Goal: Transaction & Acquisition: Purchase product/service

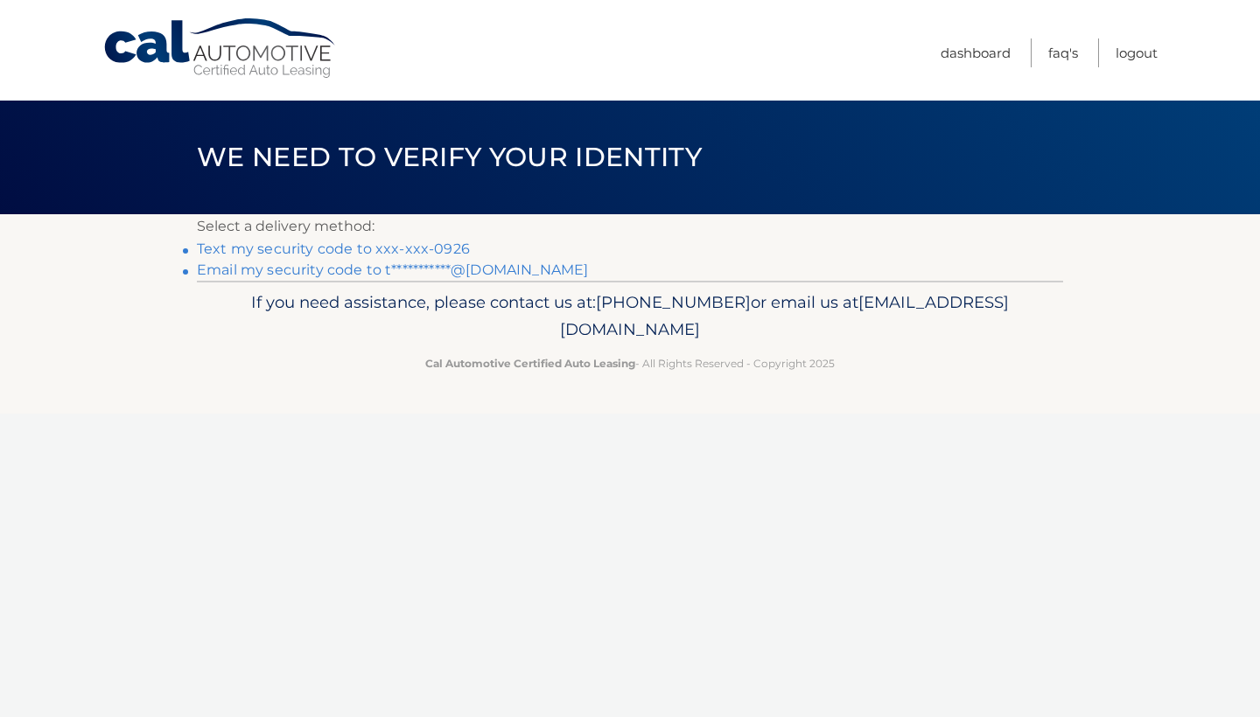
click at [394, 242] on link "Text my security code to xxx-xxx-0926" at bounding box center [333, 249] width 273 height 17
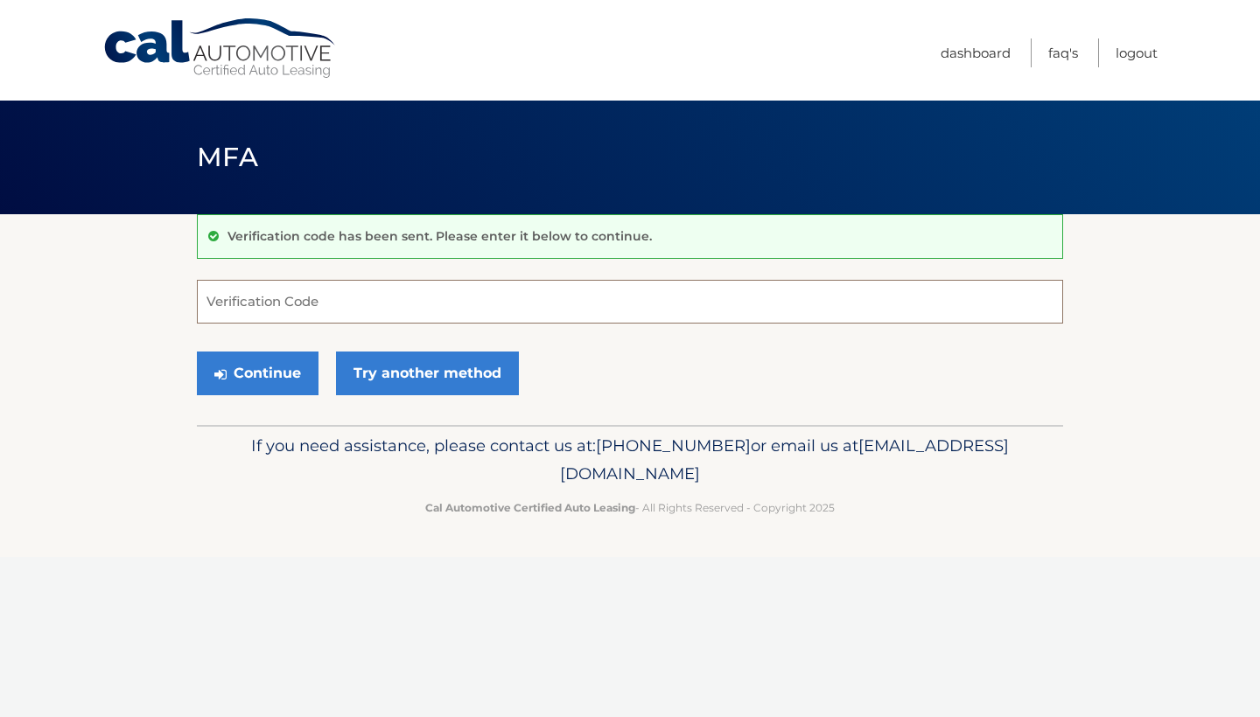
click at [386, 308] on input "Verification Code" at bounding box center [630, 302] width 866 height 44
type input "916842"
click at [272, 365] on button "Continue" at bounding box center [258, 374] width 122 height 44
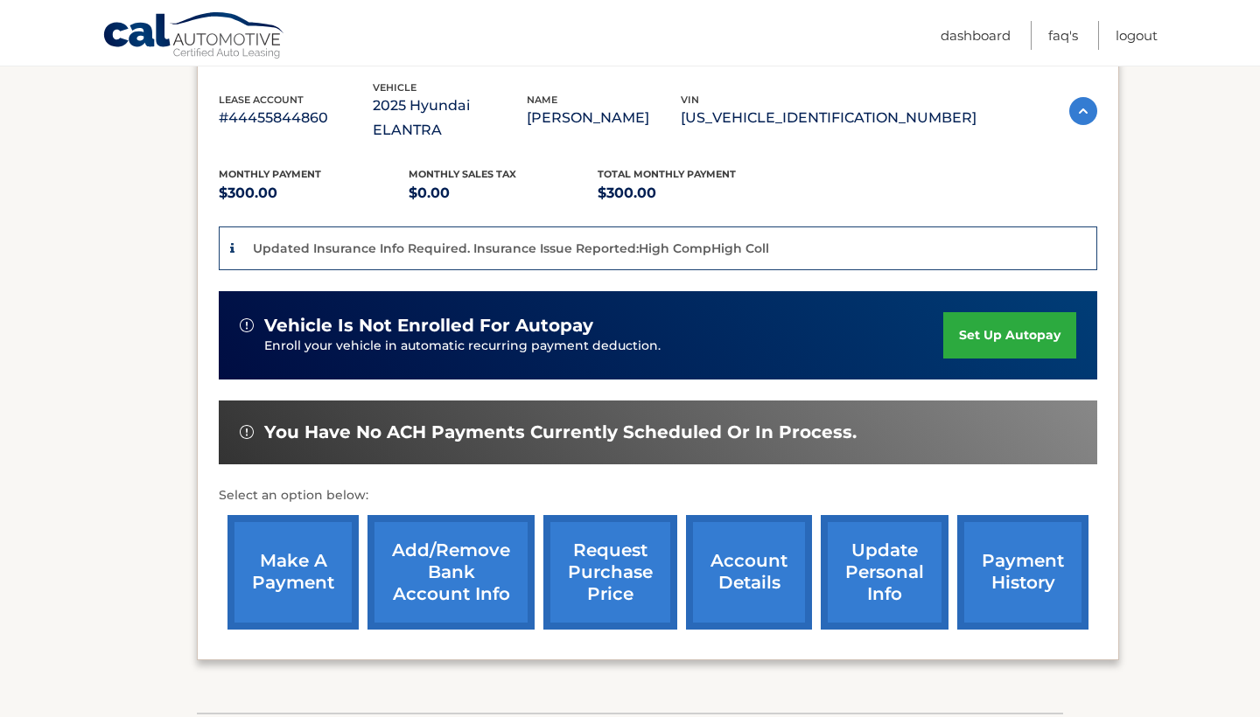
scroll to position [308, 0]
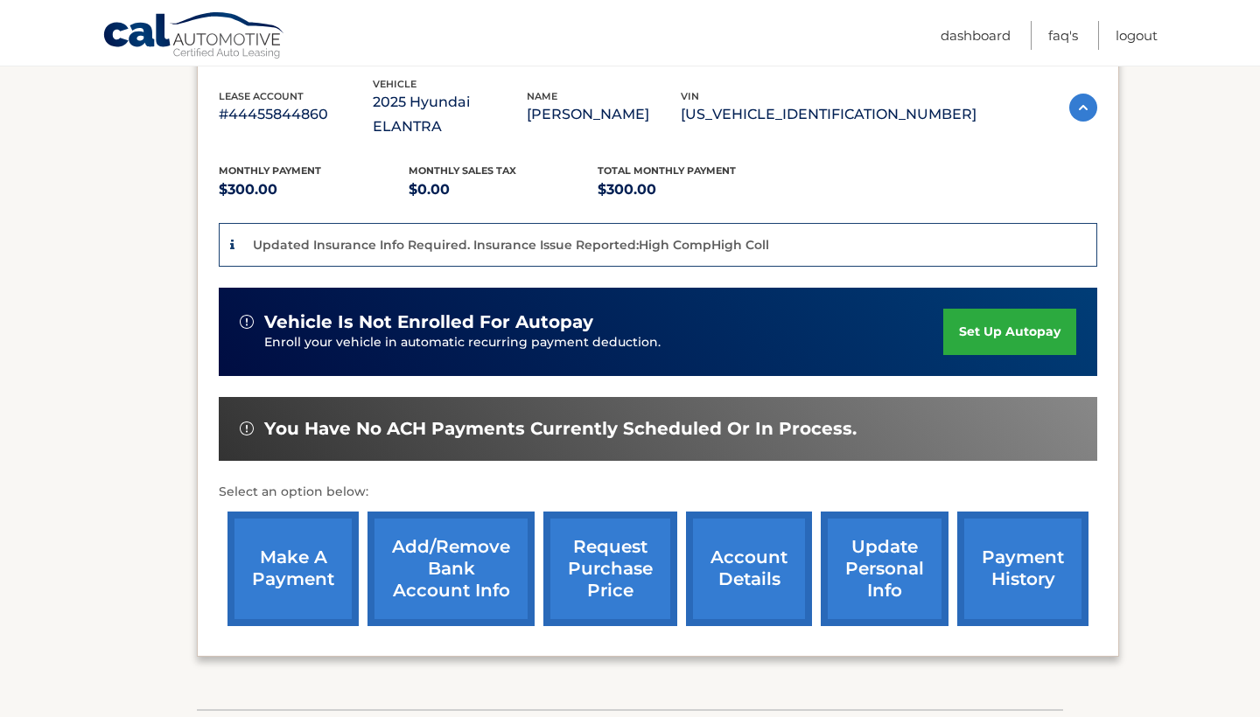
click at [320, 532] on link "make a payment" at bounding box center [292, 569] width 131 height 115
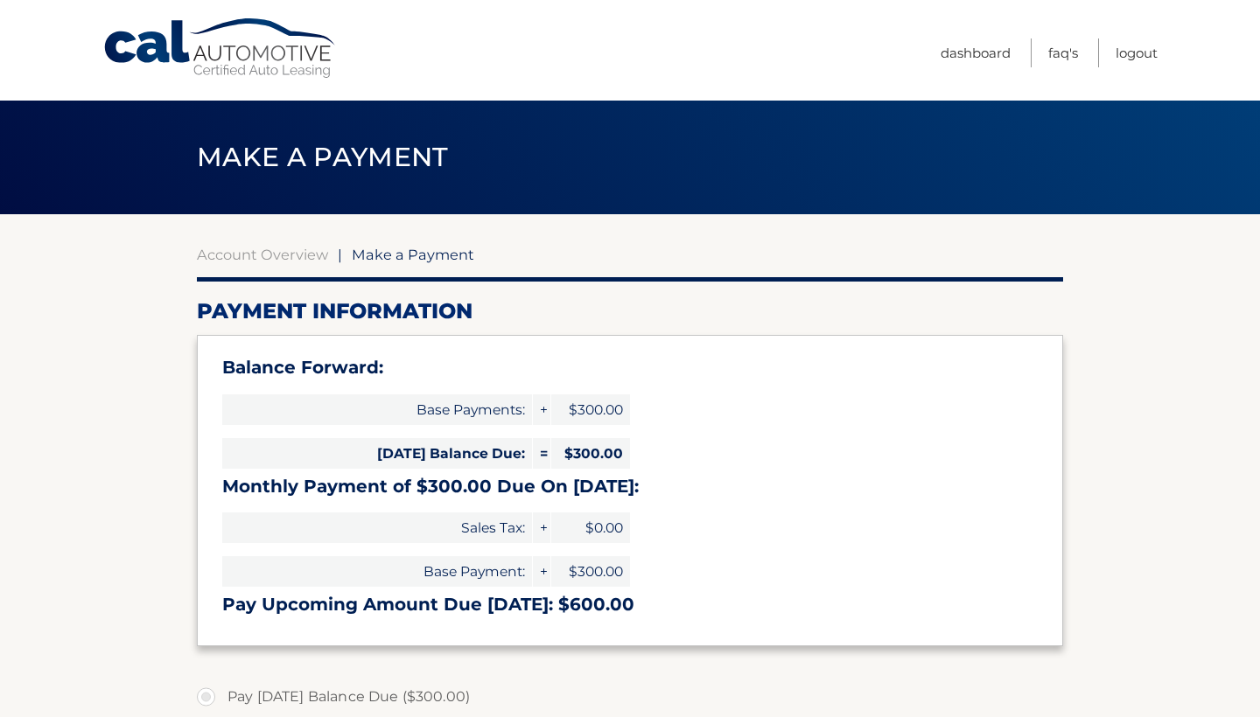
select select "Y2RjYjcxYTktZTdjNS00NDA5LTkyZDItMGEzYjVjNWYwM2Y3"
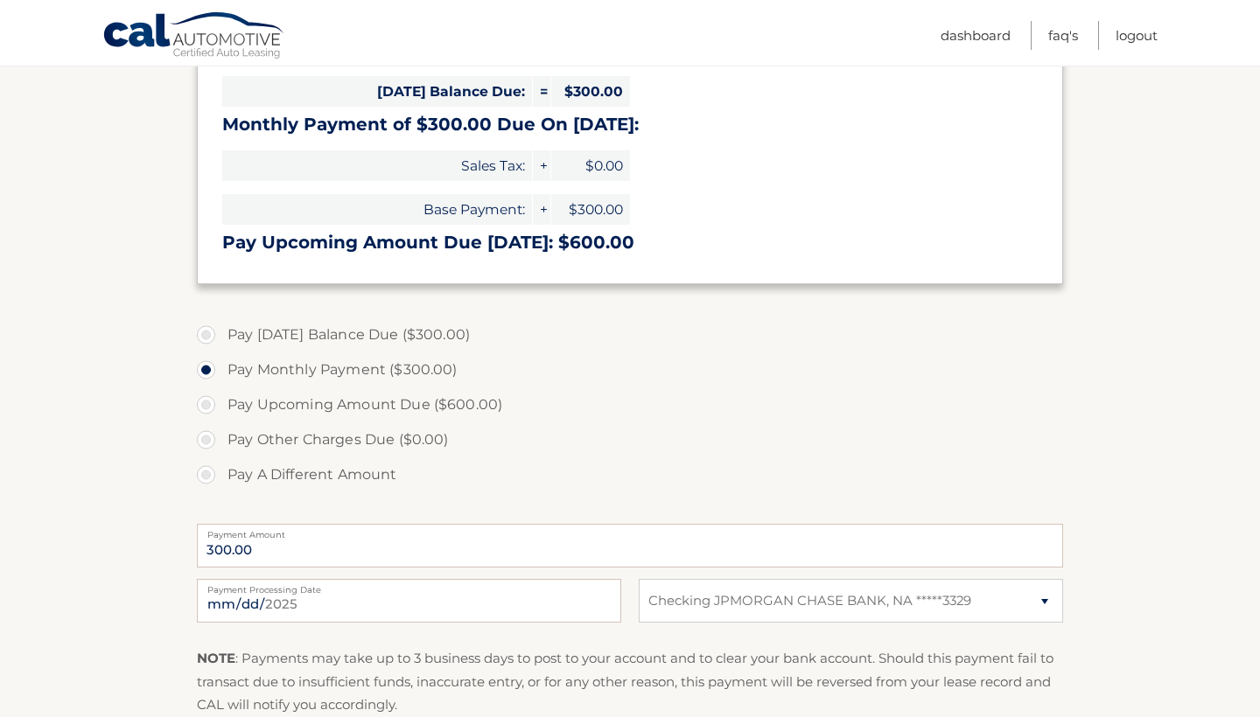
scroll to position [363, 0]
click at [306, 336] on label "Pay Today's Balance Due ($300.00)" at bounding box center [630, 334] width 866 height 35
click at [221, 336] on input "Pay Today's Balance Due ($300.00)" at bounding box center [212, 331] width 17 height 28
radio input "true"
click at [291, 368] on label "Pay Monthly Payment ($300.00)" at bounding box center [630, 369] width 866 height 35
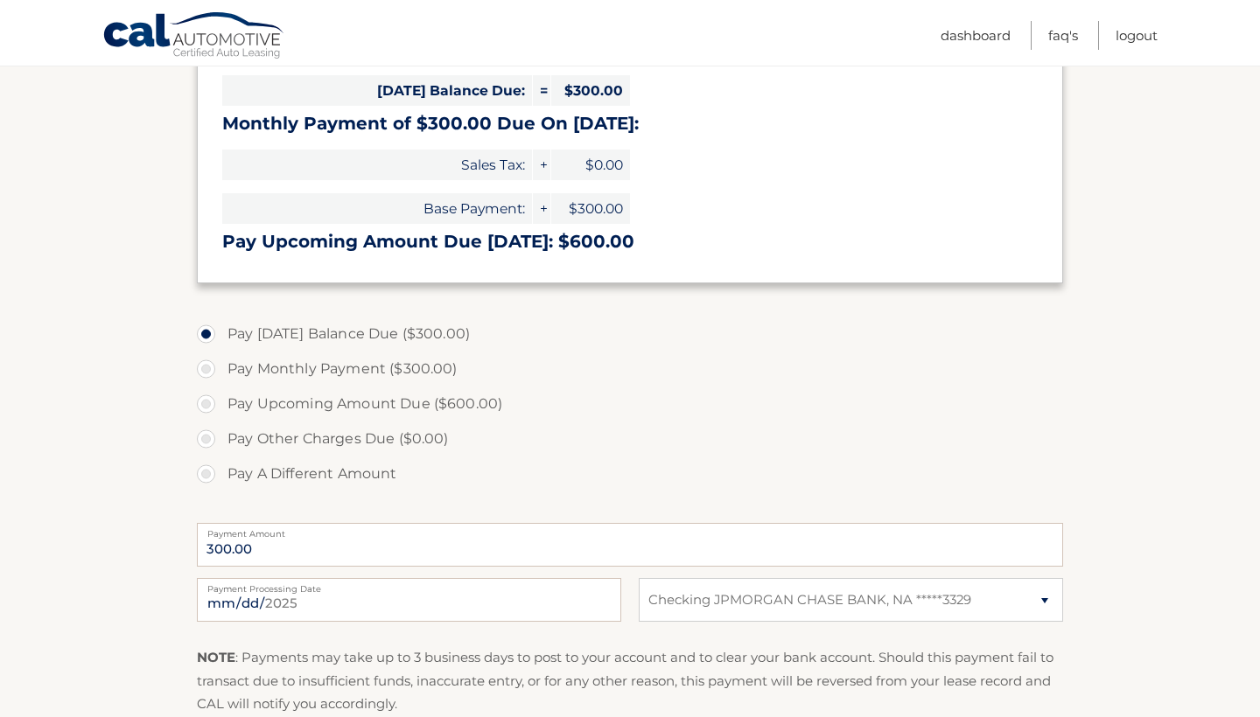
click at [221, 368] on input "Pay Monthly Payment ($300.00)" at bounding box center [212, 366] width 17 height 28
radio input "true"
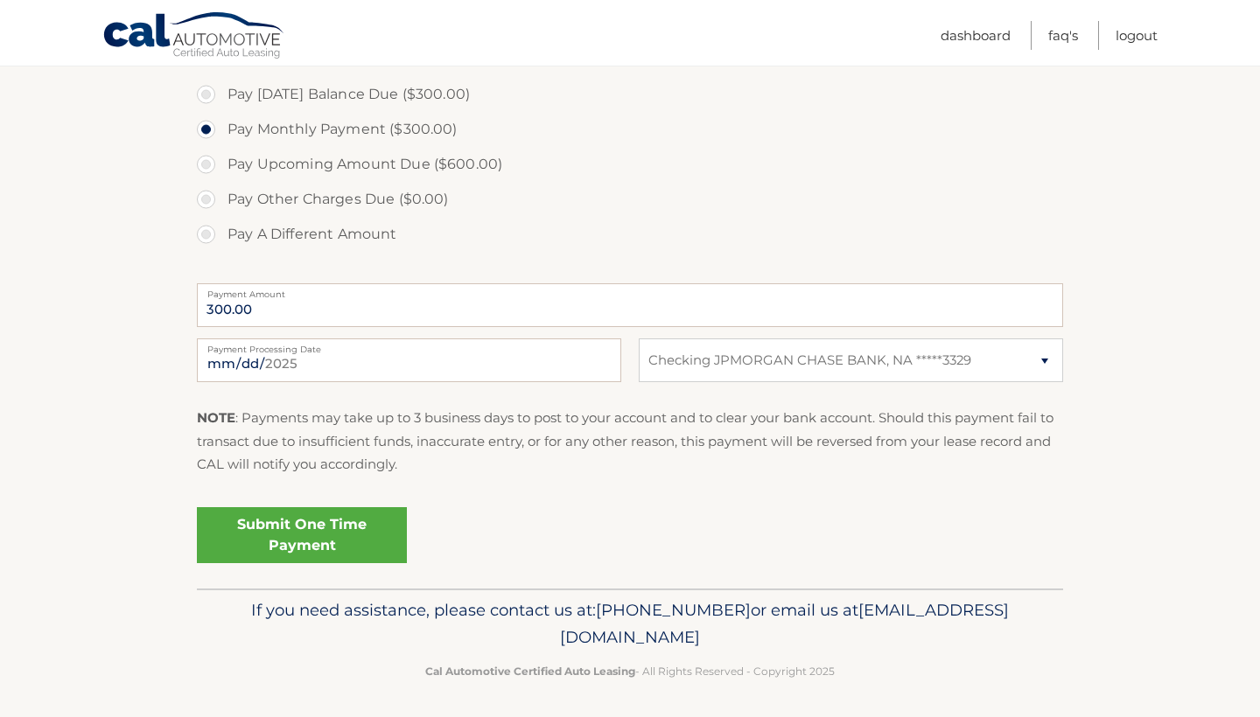
scroll to position [602, 0]
click at [321, 528] on link "Submit One Time Payment" at bounding box center [302, 536] width 210 height 56
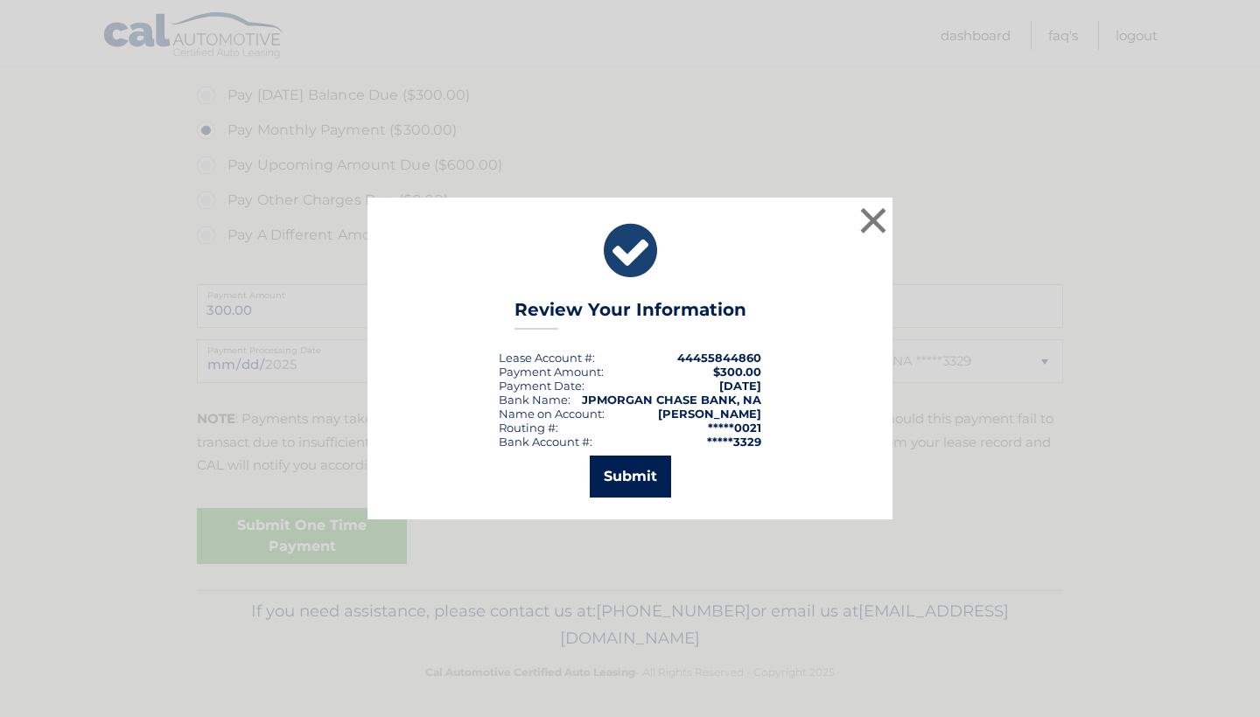
click at [629, 474] on button "Submit" at bounding box center [630, 477] width 81 height 42
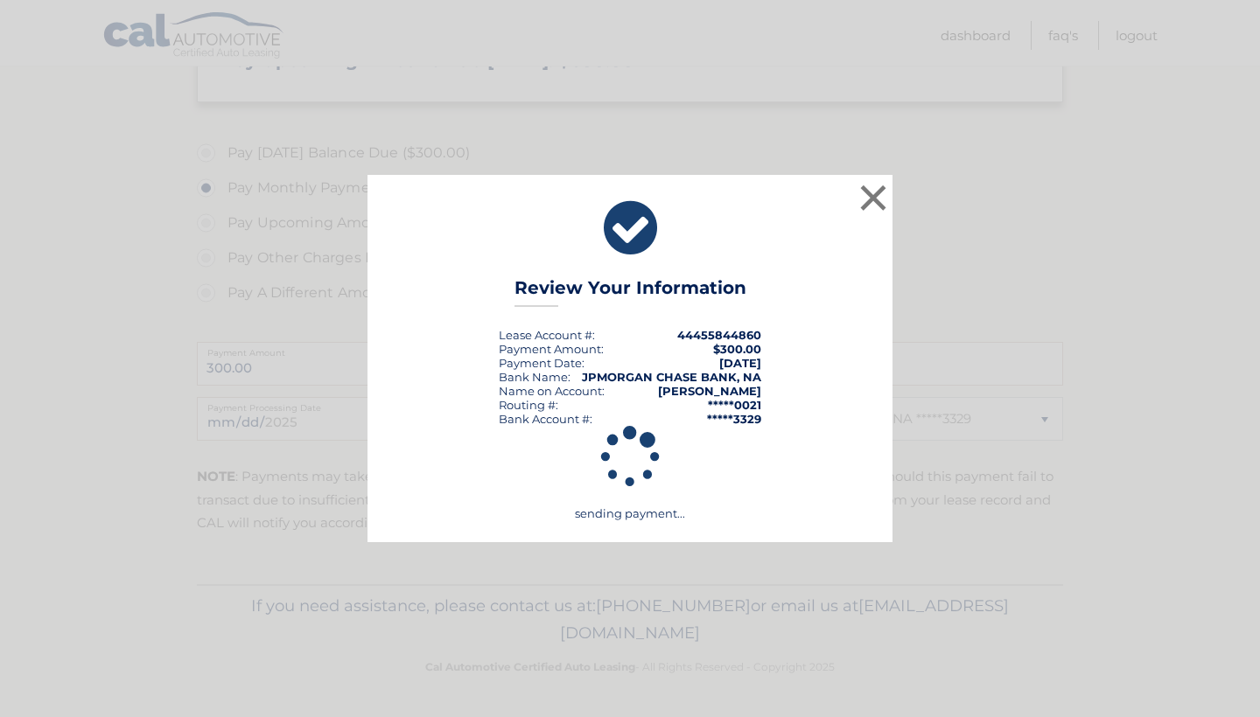
scroll to position [539, 0]
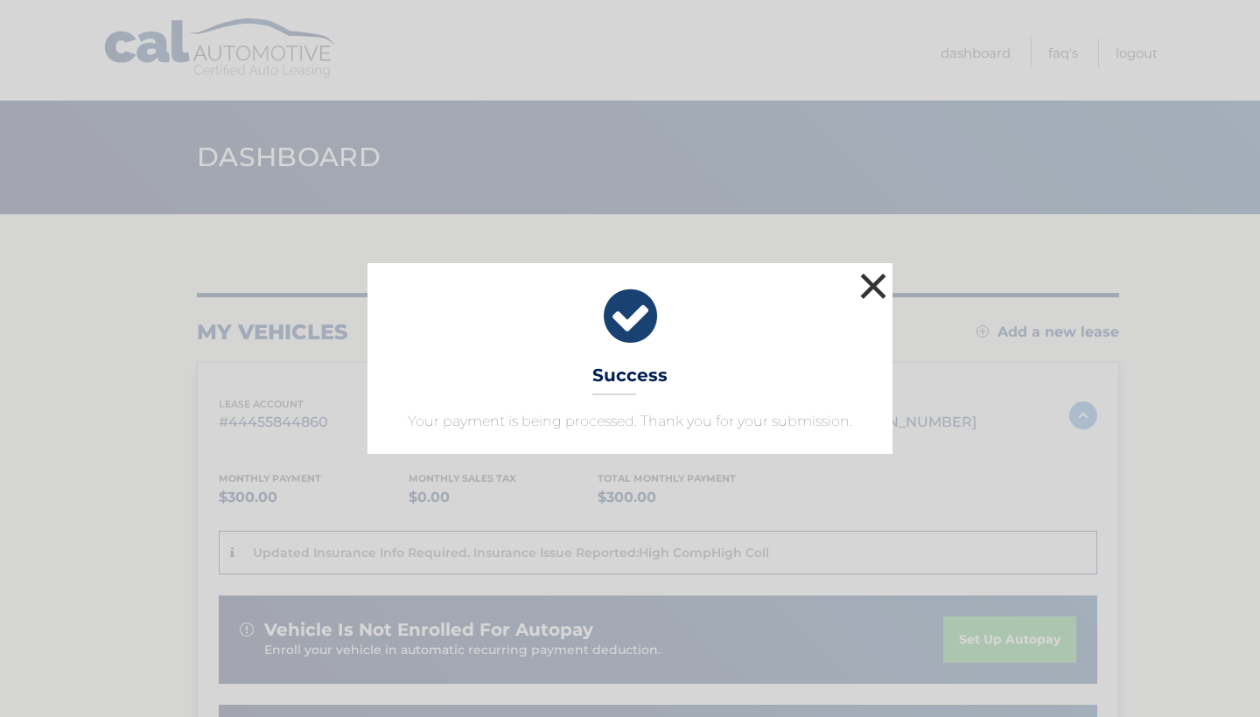
click at [875, 283] on button "×" at bounding box center [873, 286] width 35 height 35
